Goal: Information Seeking & Learning: Learn about a topic

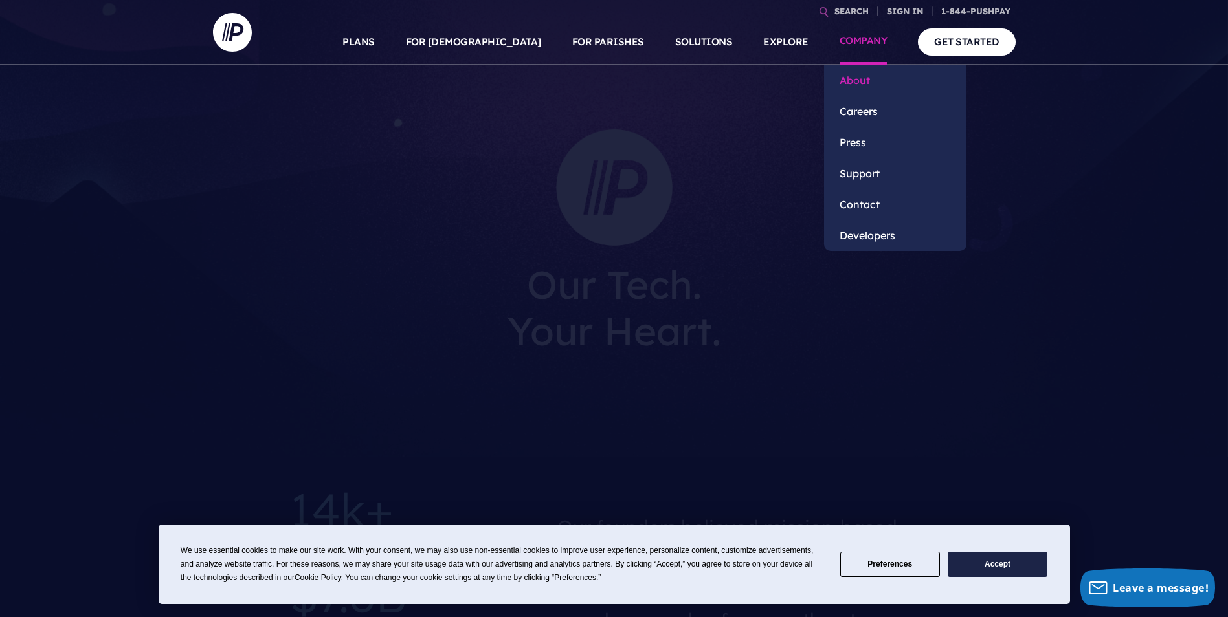
click at [858, 76] on link "About" at bounding box center [895, 80] width 142 height 31
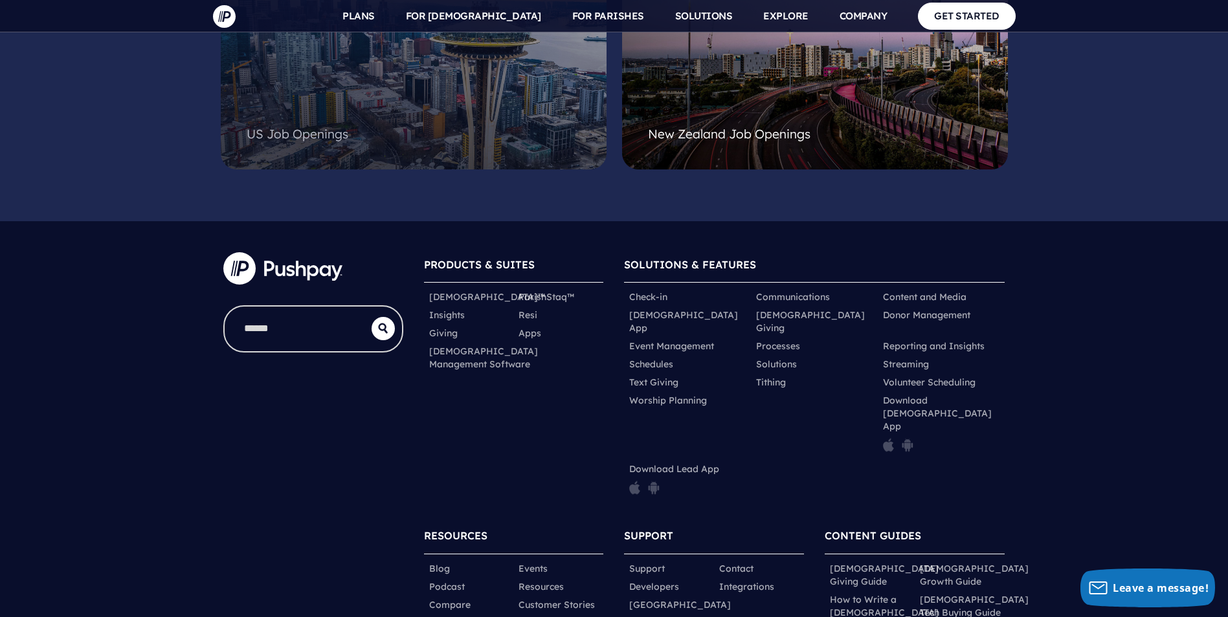
scroll to position [3492, 0]
